Goal: Task Accomplishment & Management: Complete application form

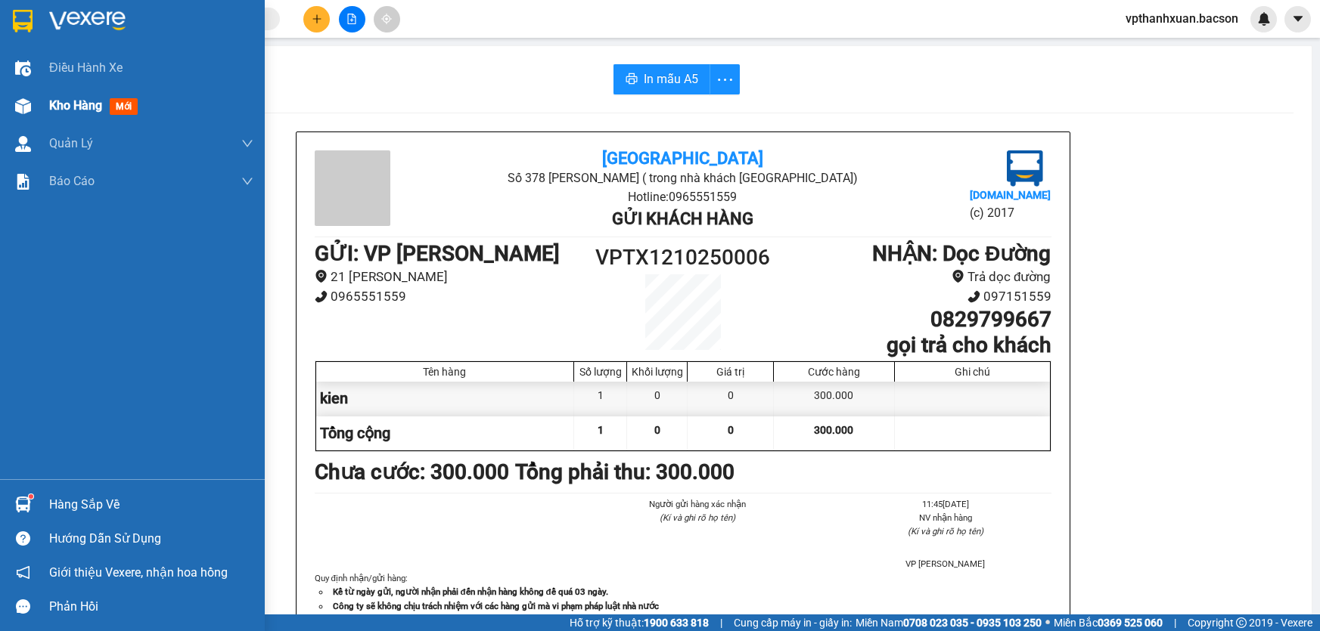
click at [29, 95] on div at bounding box center [23, 106] width 26 height 26
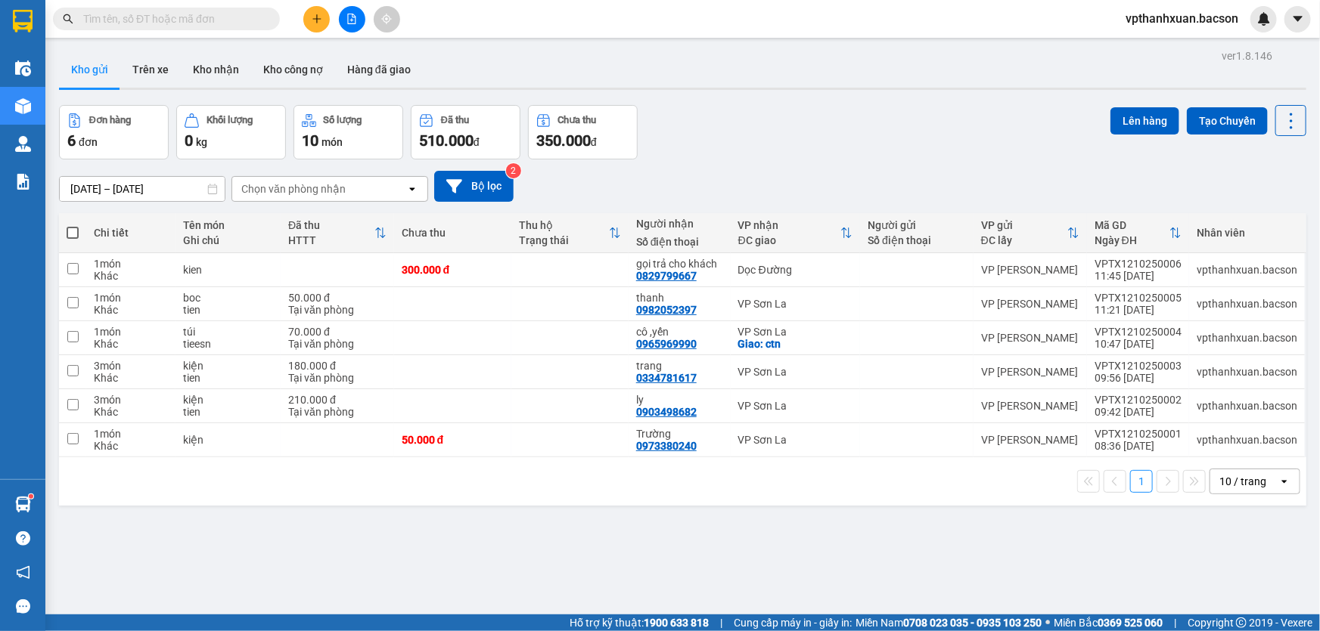
click at [266, 21] on div at bounding box center [147, 19] width 295 height 23
click at [144, 20] on input "text" at bounding box center [172, 19] width 178 height 17
click at [313, 19] on icon "plus" at bounding box center [316, 18] width 8 height 1
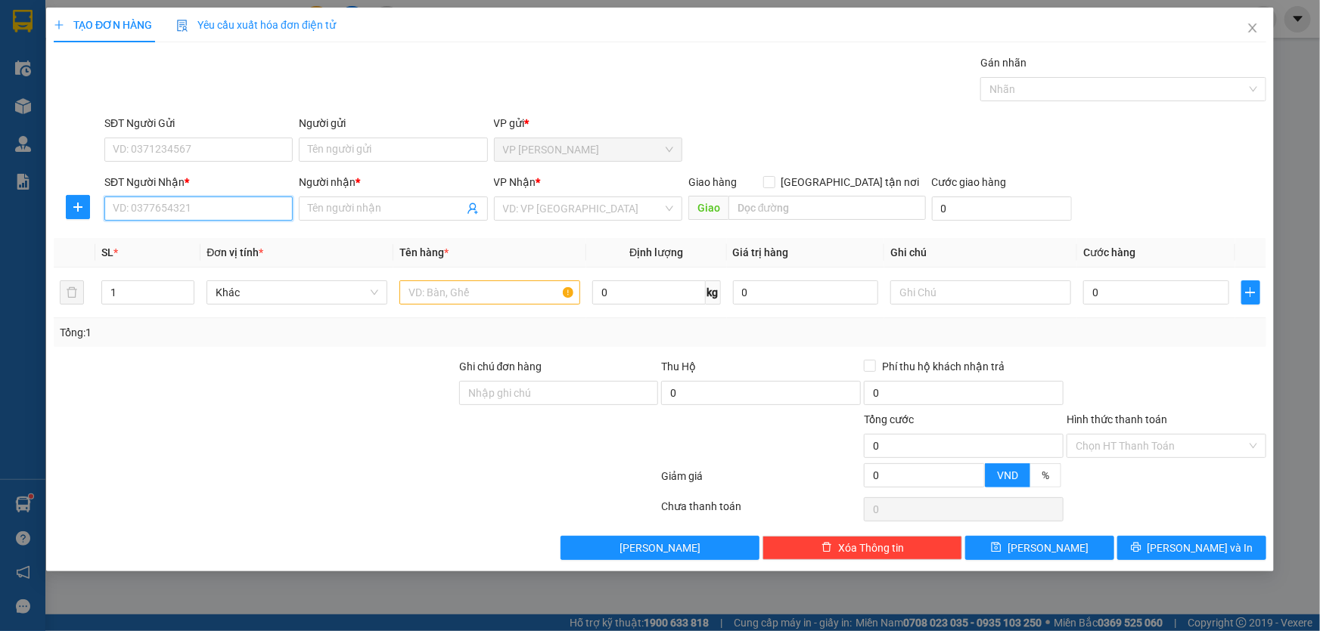
click at [144, 209] on input "SĐT Người Nhận *" at bounding box center [198, 209] width 188 height 24
click at [191, 262] on div "0978221188 - Hoà h81" at bounding box center [198, 263] width 170 height 17
type input "0978221188"
type input "Hoà h81"
type input "0978221188"
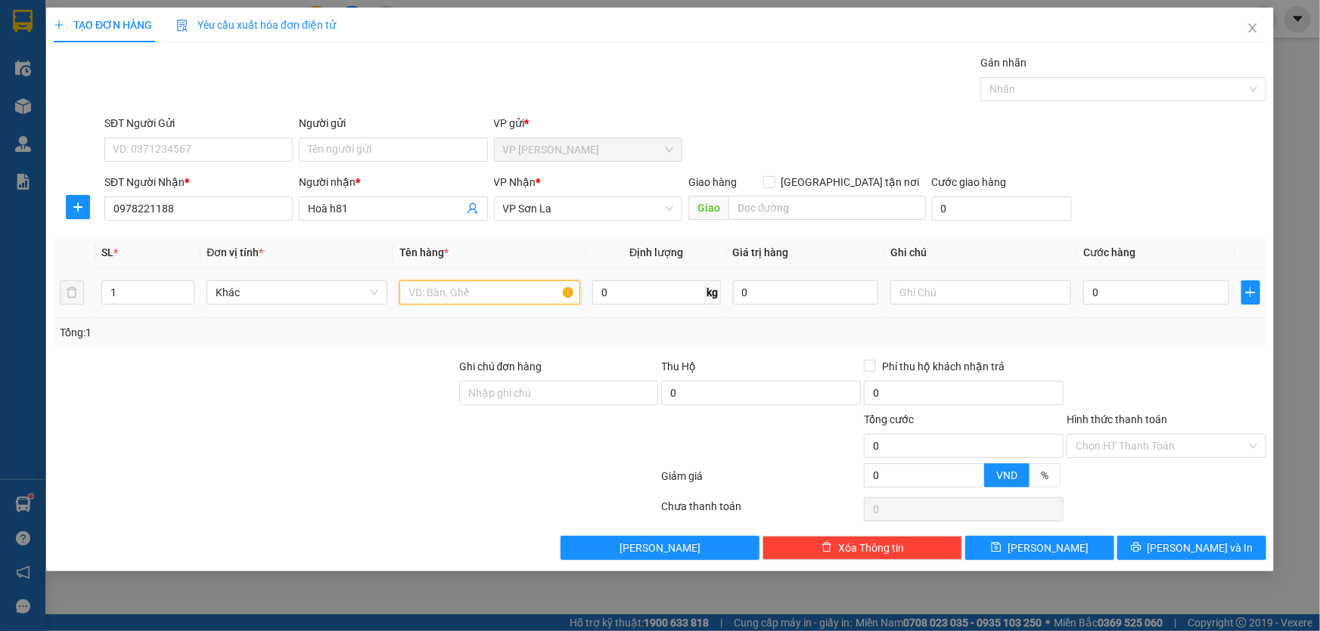
click at [483, 284] on input "text" at bounding box center [489, 293] width 181 height 24
type input "boc"
click at [1115, 291] on input "0" at bounding box center [1156, 293] width 146 height 24
drag, startPoint x: 1181, startPoint y: 185, endPoint x: 1169, endPoint y: 248, distance: 64.5
click at [1181, 188] on div "SĐT Người Nhận * 0978221188 Người nhận * Hoà h81 VP Nhận * VP Sơn La Giao hàng …" at bounding box center [685, 200] width 1168 height 53
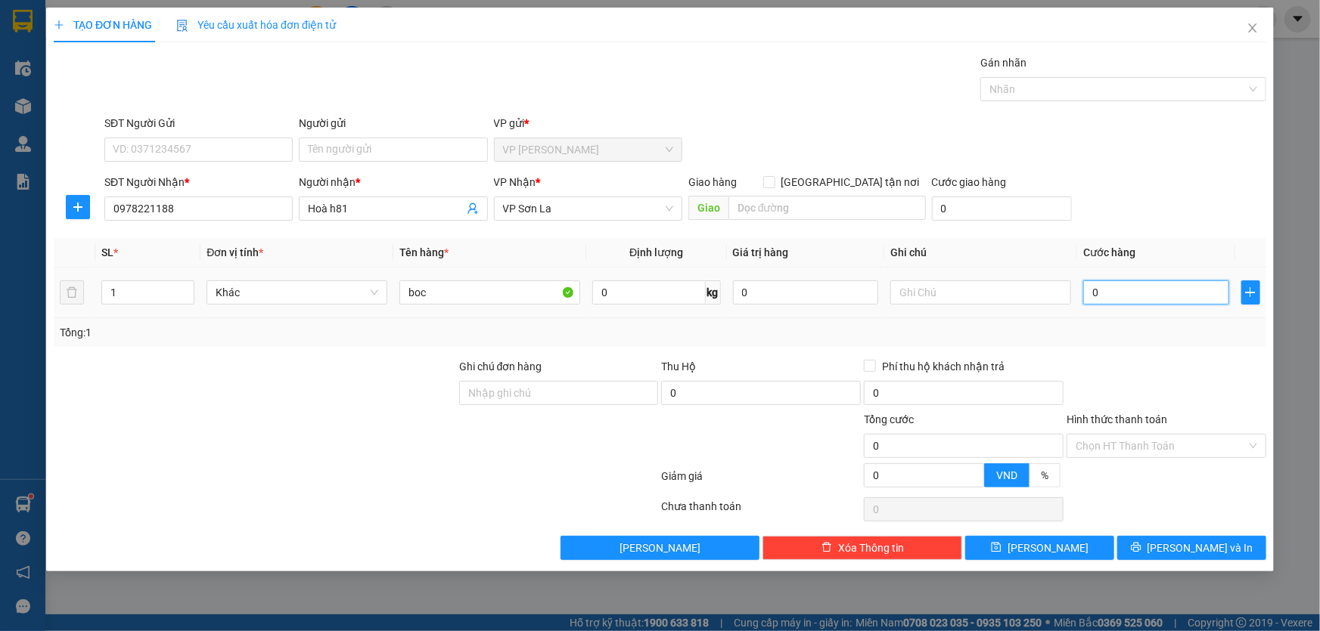
click at [1119, 295] on input "0" at bounding box center [1156, 293] width 146 height 24
click at [1122, 288] on input "0" at bounding box center [1156, 293] width 146 height 24
type input "05"
type input "5"
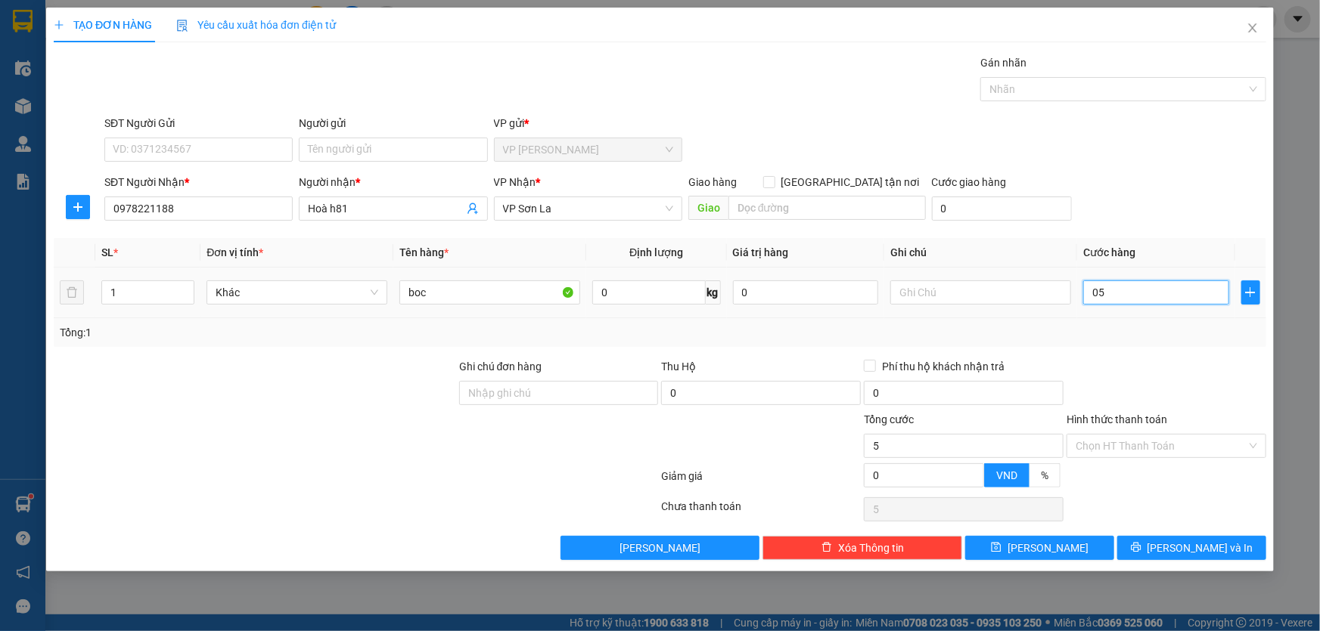
type input "050"
type input "50"
type input "50.000"
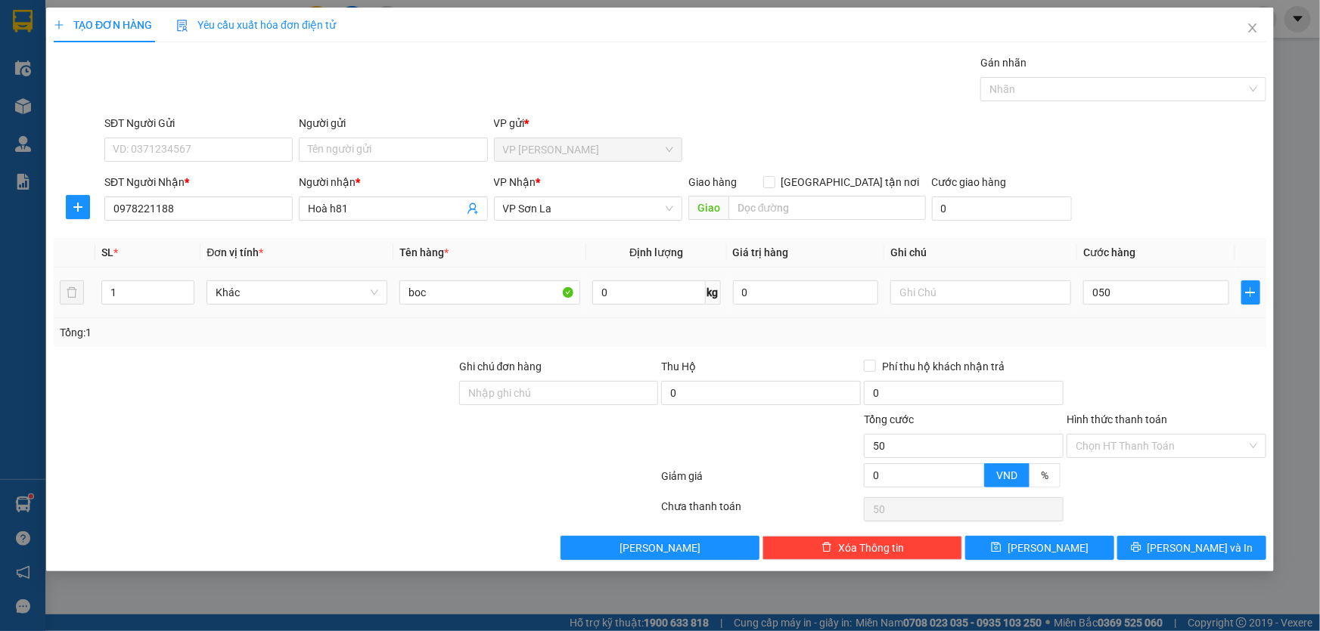
type input "50.000"
drag, startPoint x: 1138, startPoint y: 195, endPoint x: 1145, endPoint y: 206, distance: 12.6
click at [1143, 202] on div "SĐT Người Nhận * 0978221188 Người nhận * Hoà h81 VP Nhận * VP Sơn La Giao hàng …" at bounding box center [685, 200] width 1168 height 53
click at [1176, 552] on button "[PERSON_NAME] và In" at bounding box center [1191, 548] width 149 height 24
